Goal: Browse casually: Explore the website without a specific task or goal

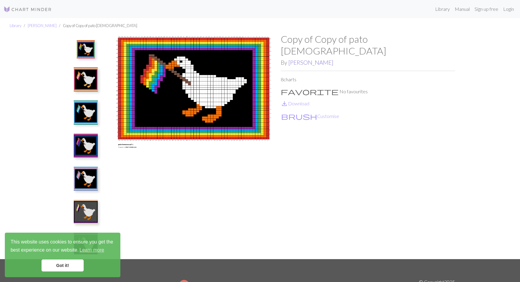
click at [314, 59] on link "[PERSON_NAME]" at bounding box center [310, 62] width 45 height 7
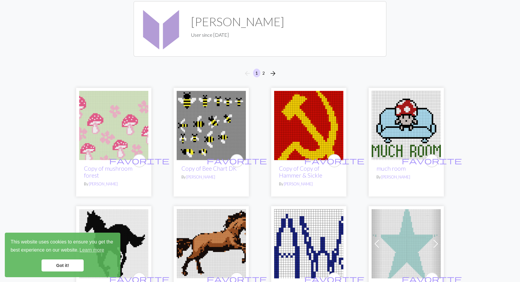
scroll to position [46, 0]
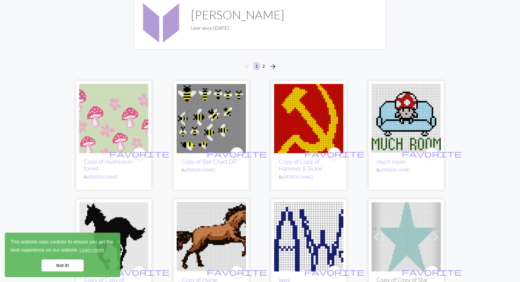
click at [102, 117] on img at bounding box center [113, 118] width 69 height 69
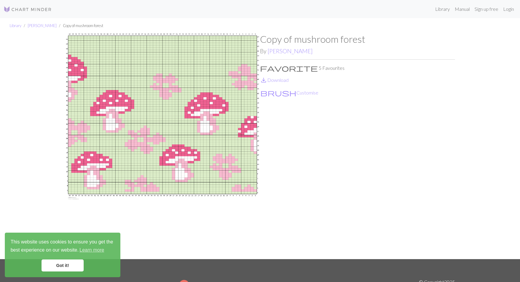
click at [19, 2] on nav "Library Manual Sign up free Login" at bounding box center [260, 9] width 520 height 18
click at [15, 10] on img at bounding box center [28, 9] width 48 height 7
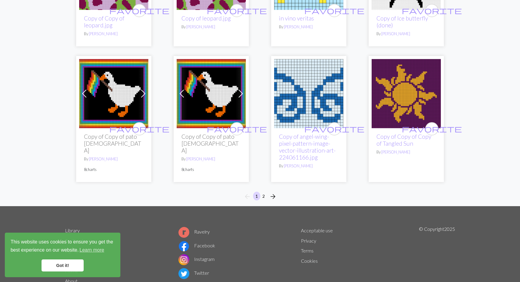
scroll to position [453, 0]
